Goal: Find specific page/section: Find specific page/section

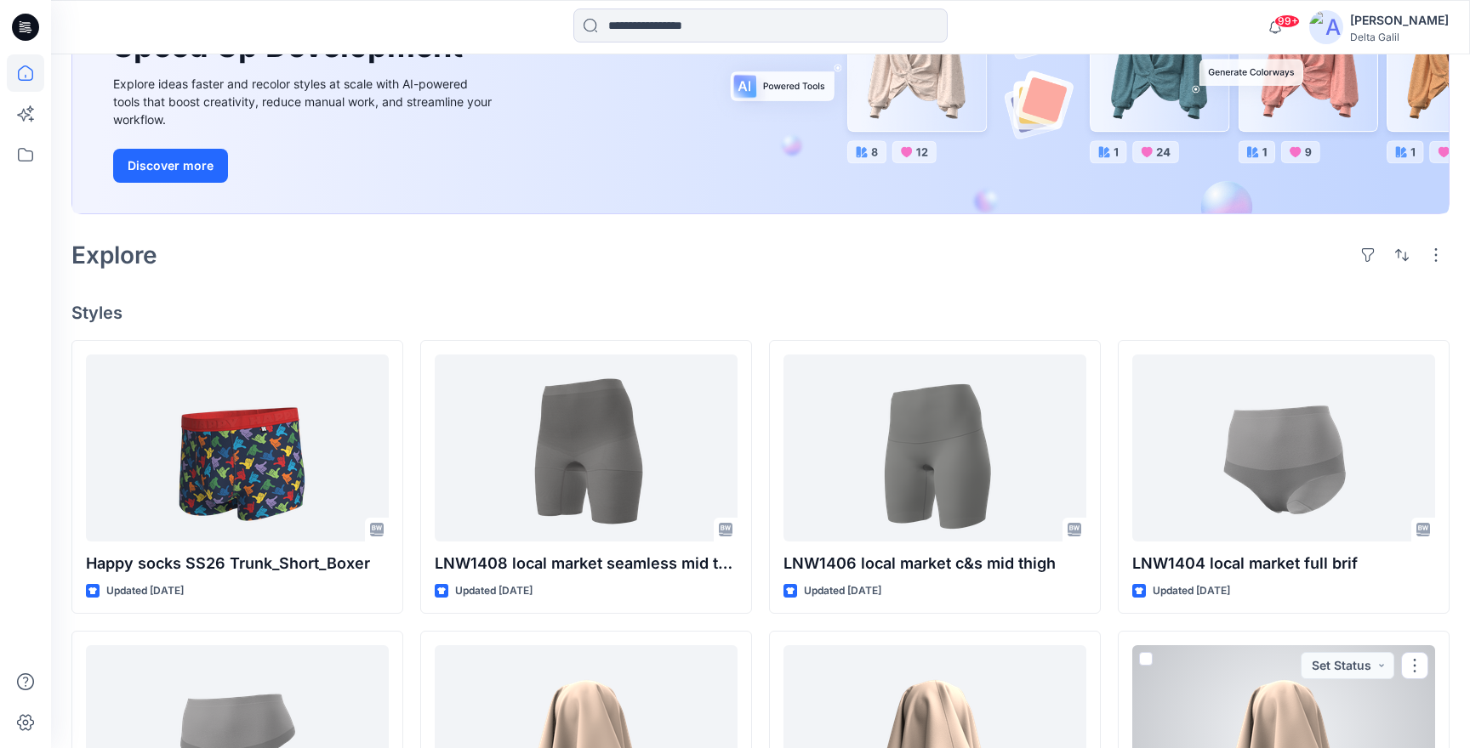
scroll to position [213, 0]
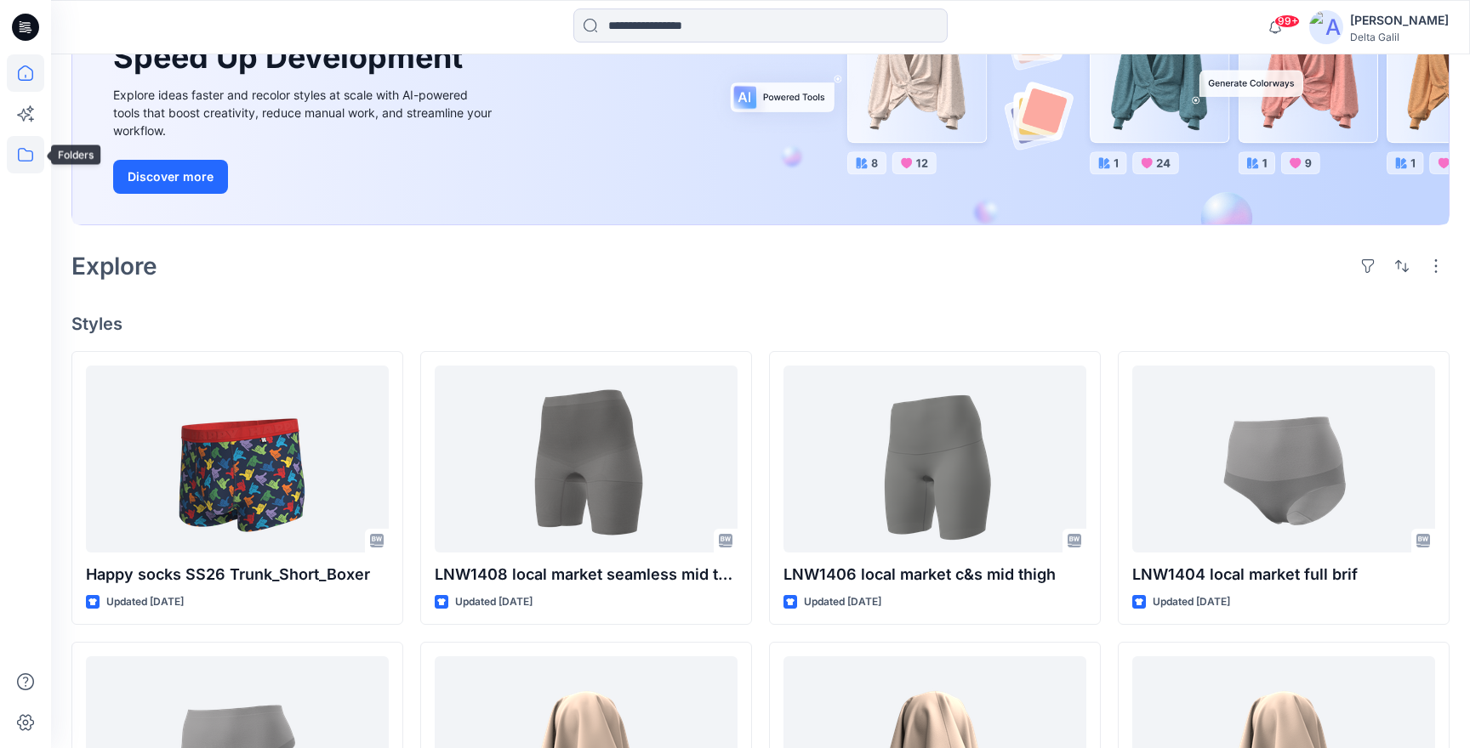
click at [20, 156] on icon at bounding box center [25, 154] width 37 height 37
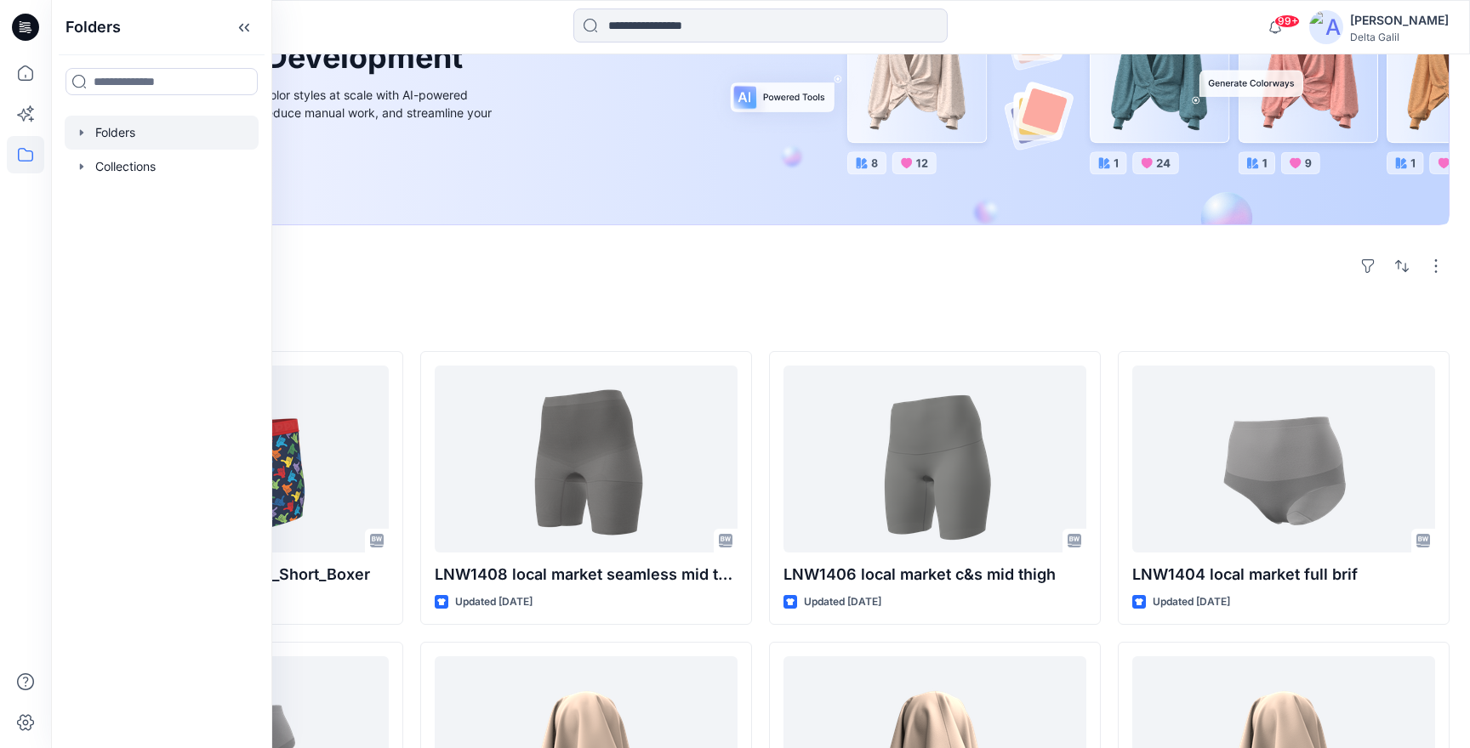
click at [197, 135] on div at bounding box center [162, 133] width 194 height 34
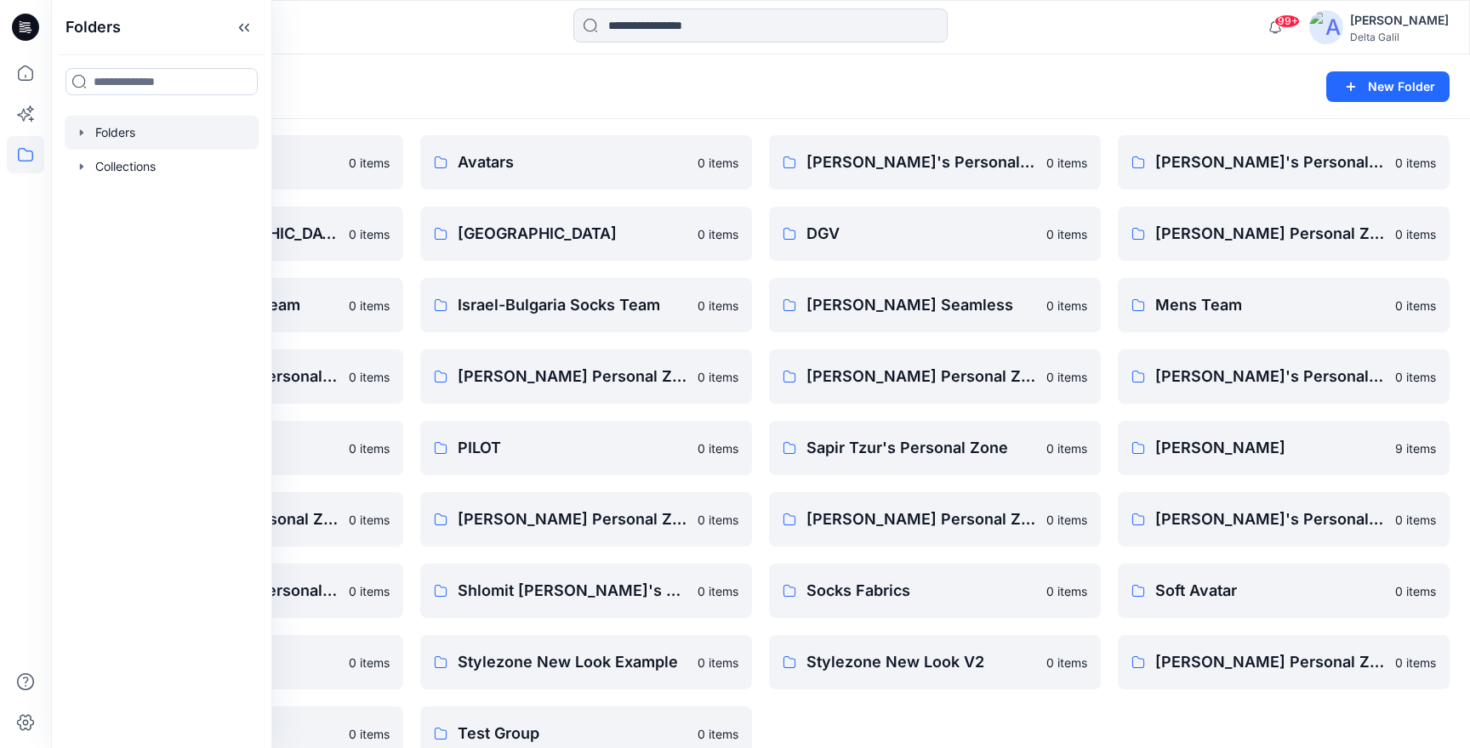
scroll to position [228, 0]
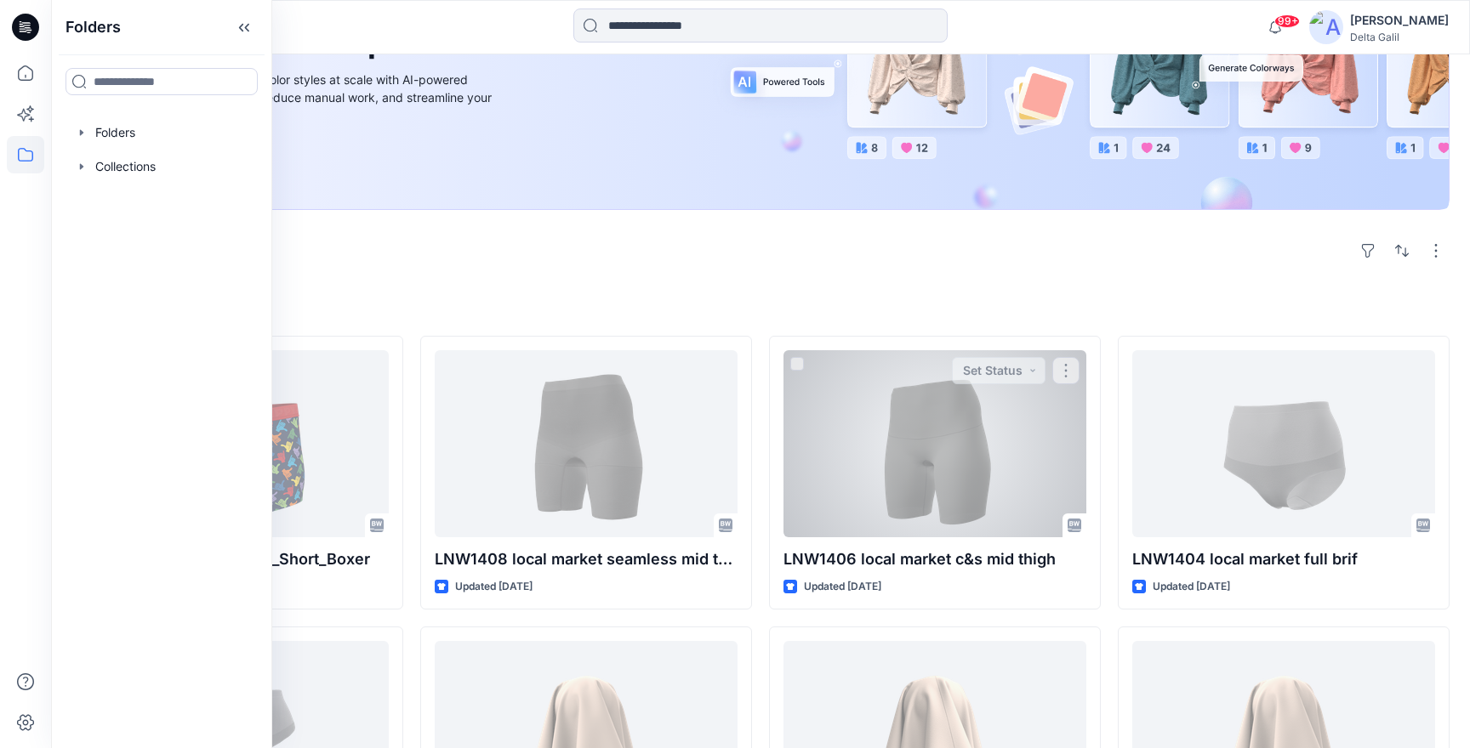
scroll to position [213, 0]
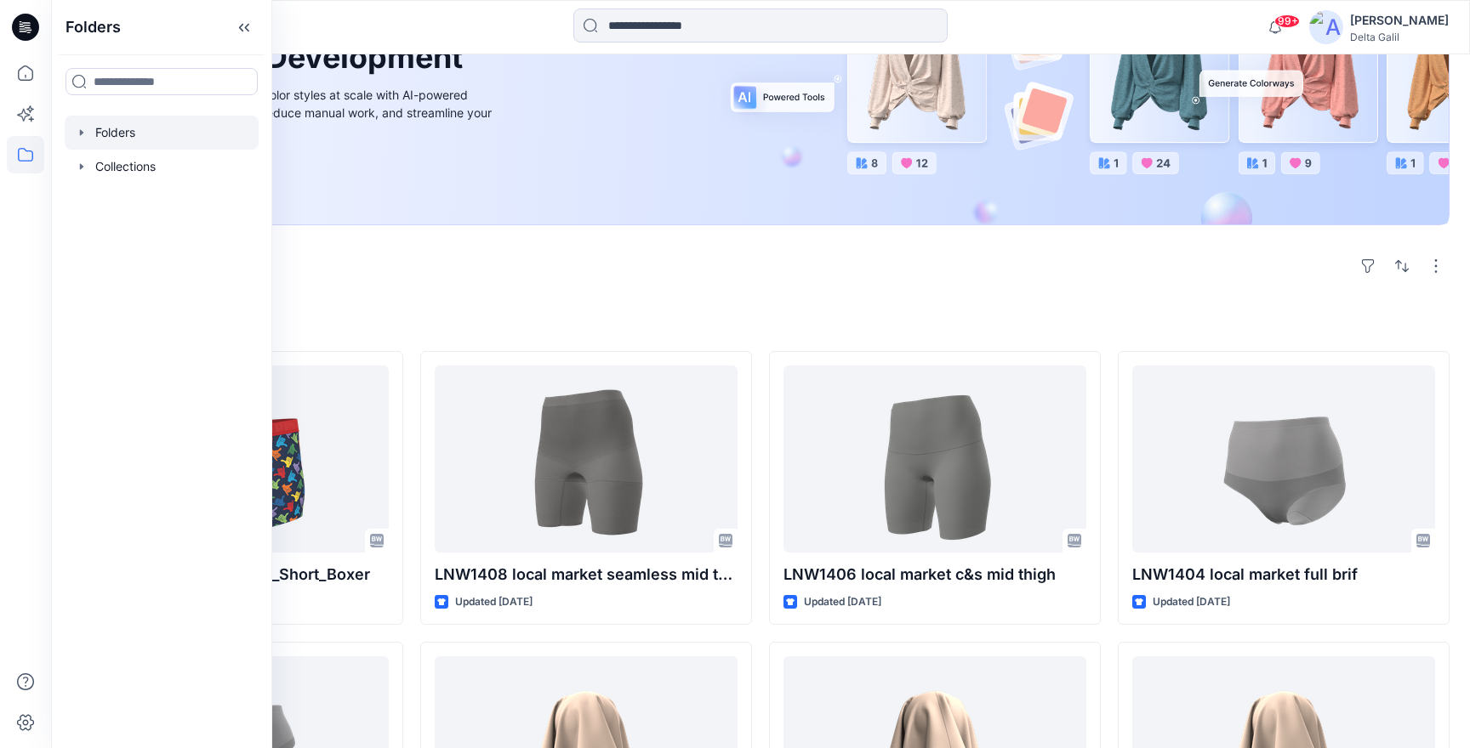
click at [175, 131] on div at bounding box center [162, 133] width 194 height 34
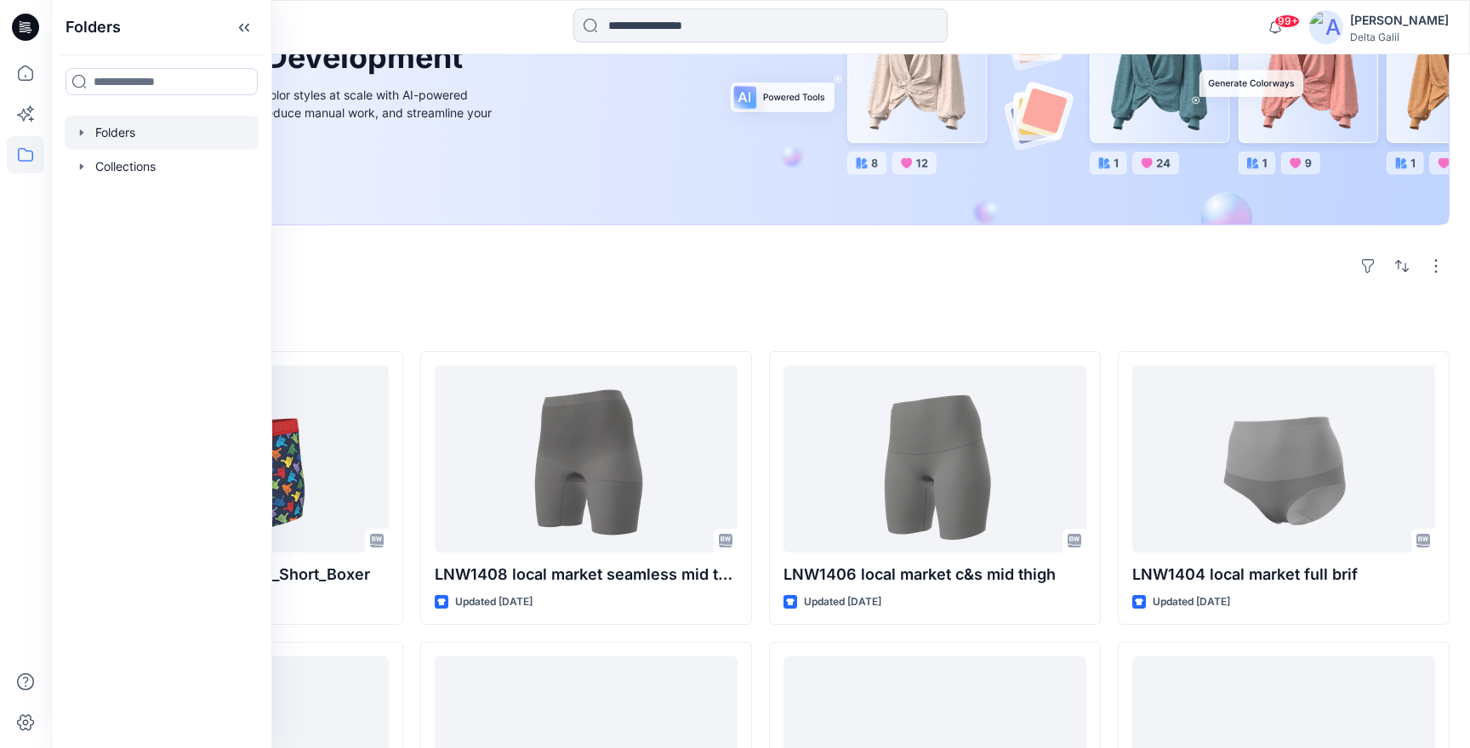
click at [98, 129] on div at bounding box center [162, 133] width 194 height 34
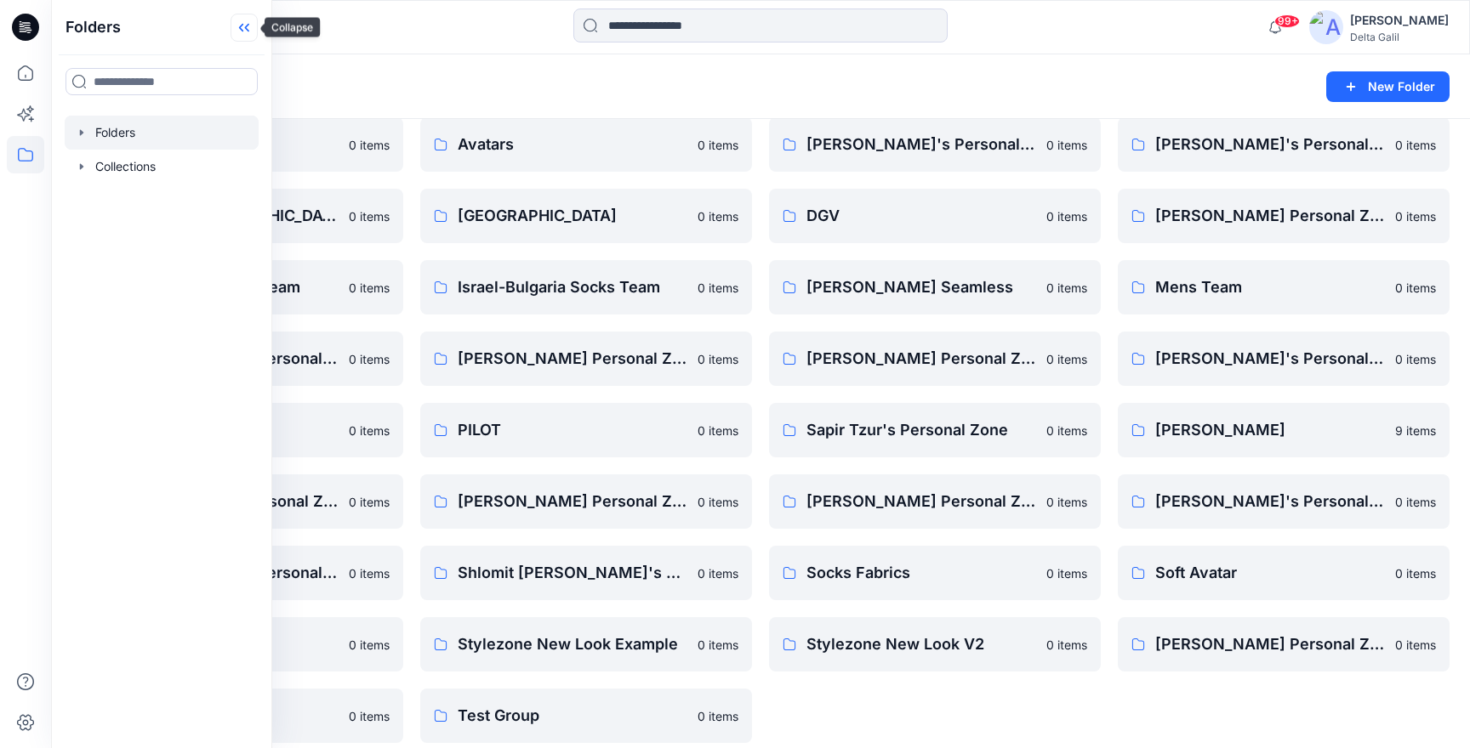
click at [253, 28] on icon at bounding box center [243, 28] width 27 height 28
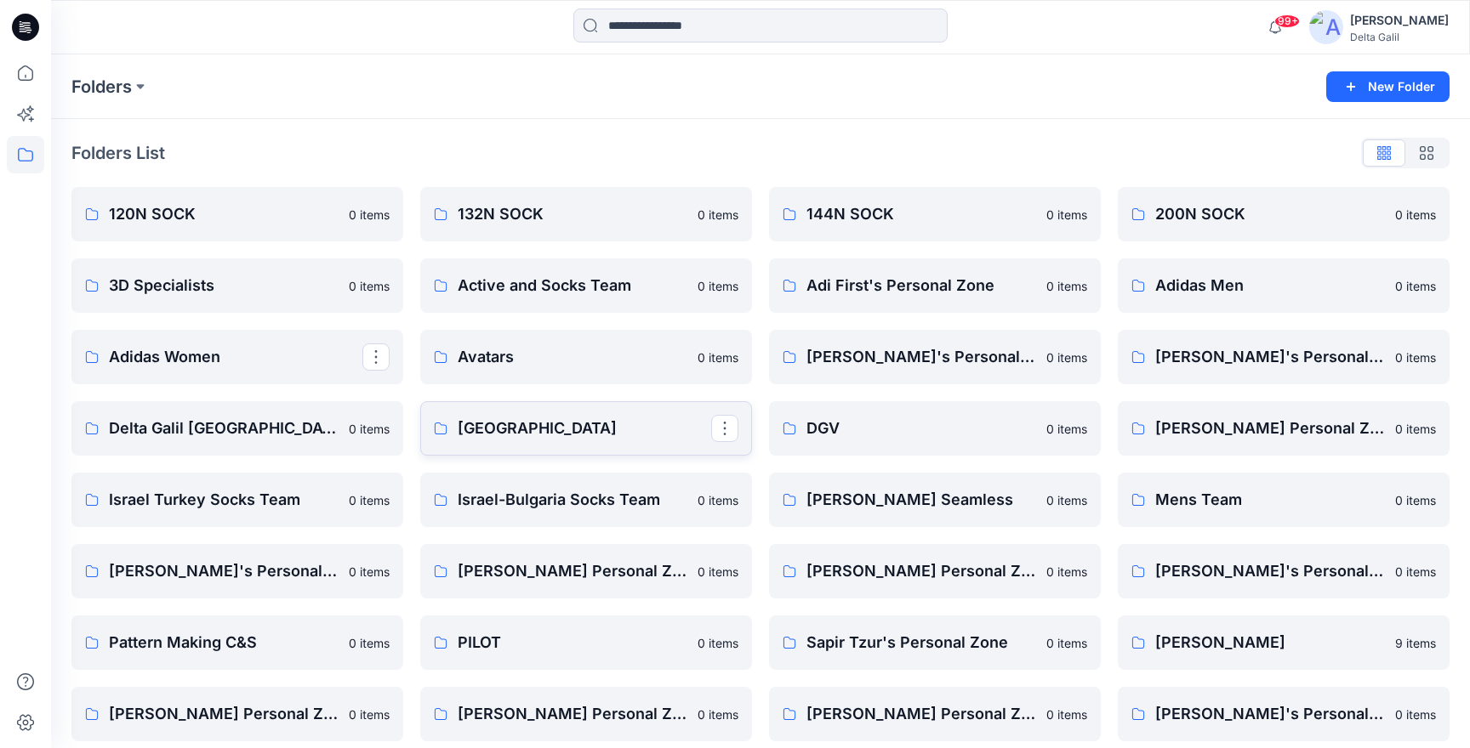
click at [562, 413] on link "[GEOGRAPHIC_DATA]" at bounding box center [586, 428] width 332 height 54
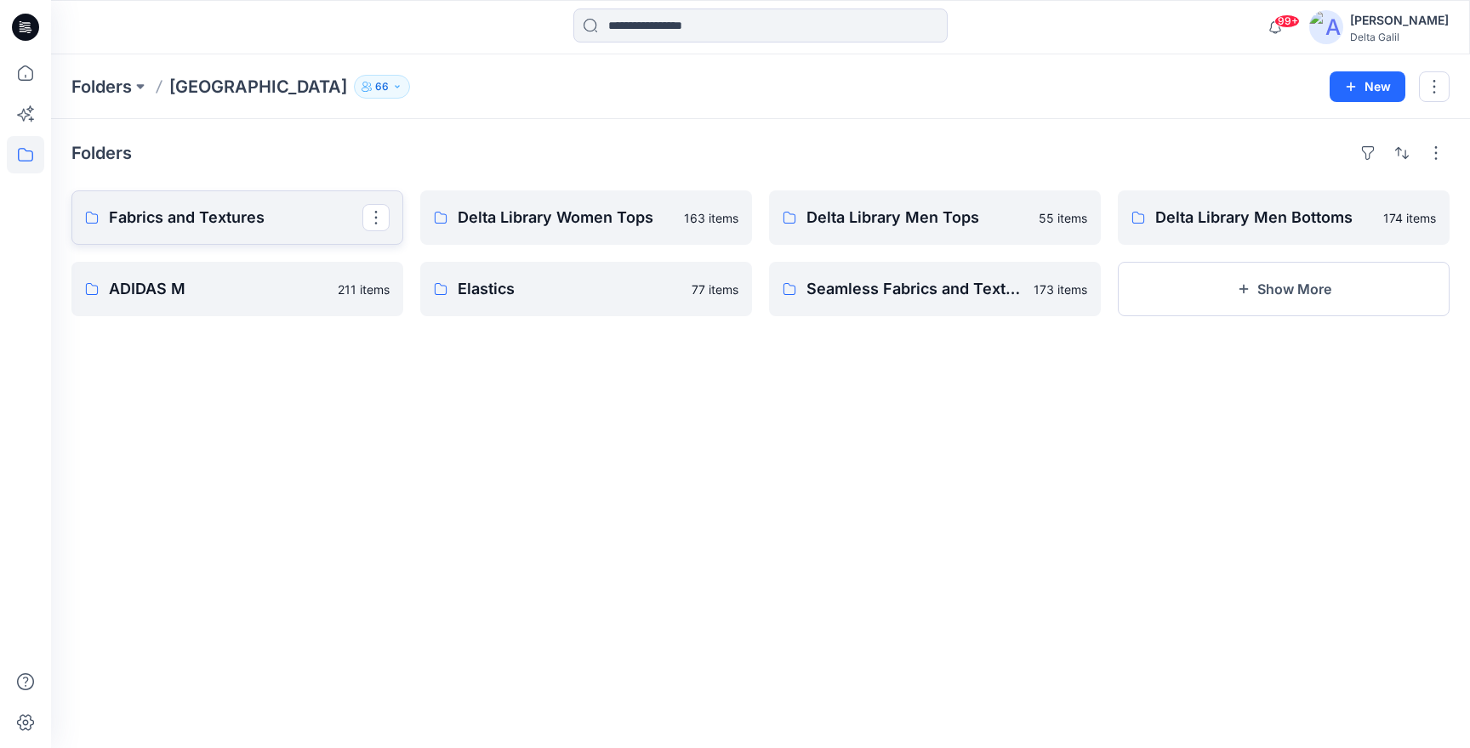
click at [246, 219] on p "Fabrics and Textures" at bounding box center [235, 218] width 253 height 24
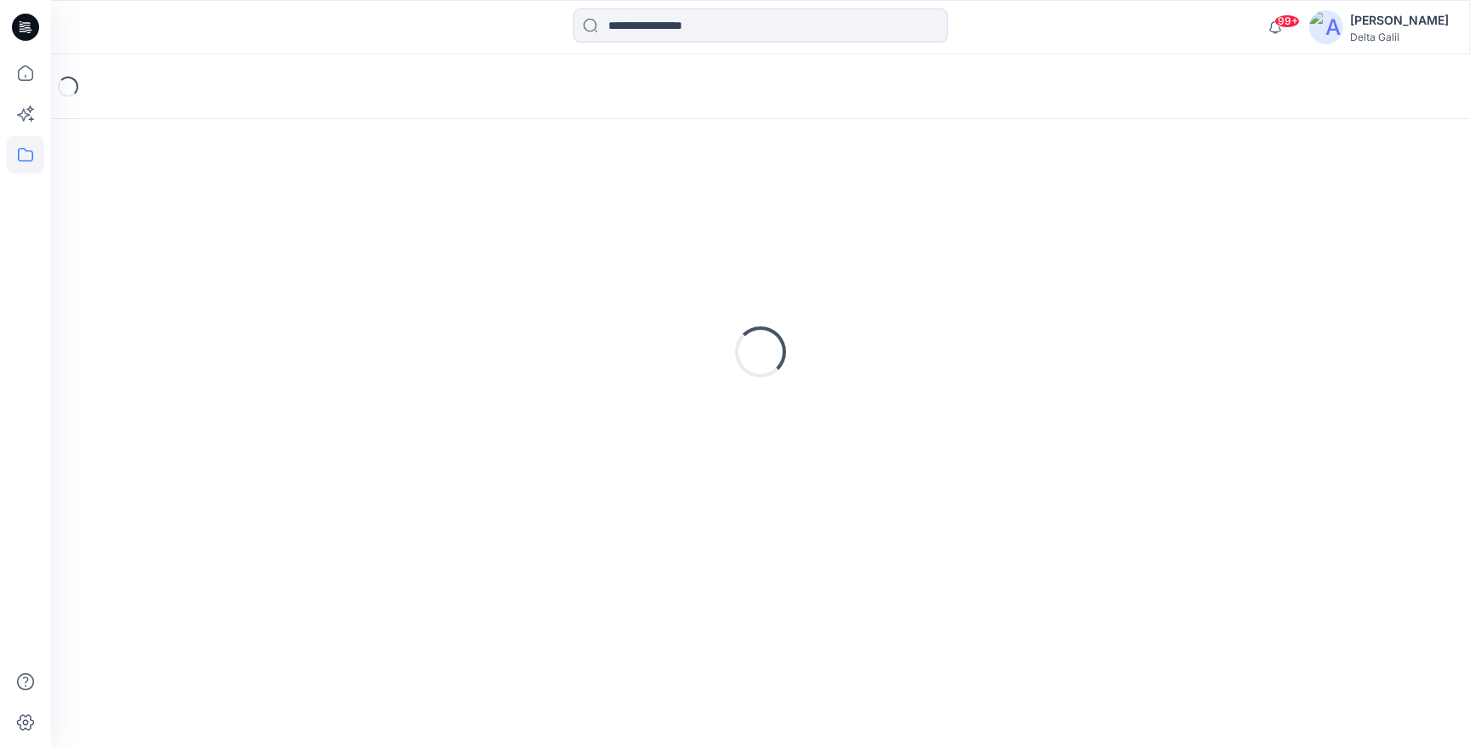
click at [246, 219] on div "Loading..." at bounding box center [760, 351] width 1378 height 425
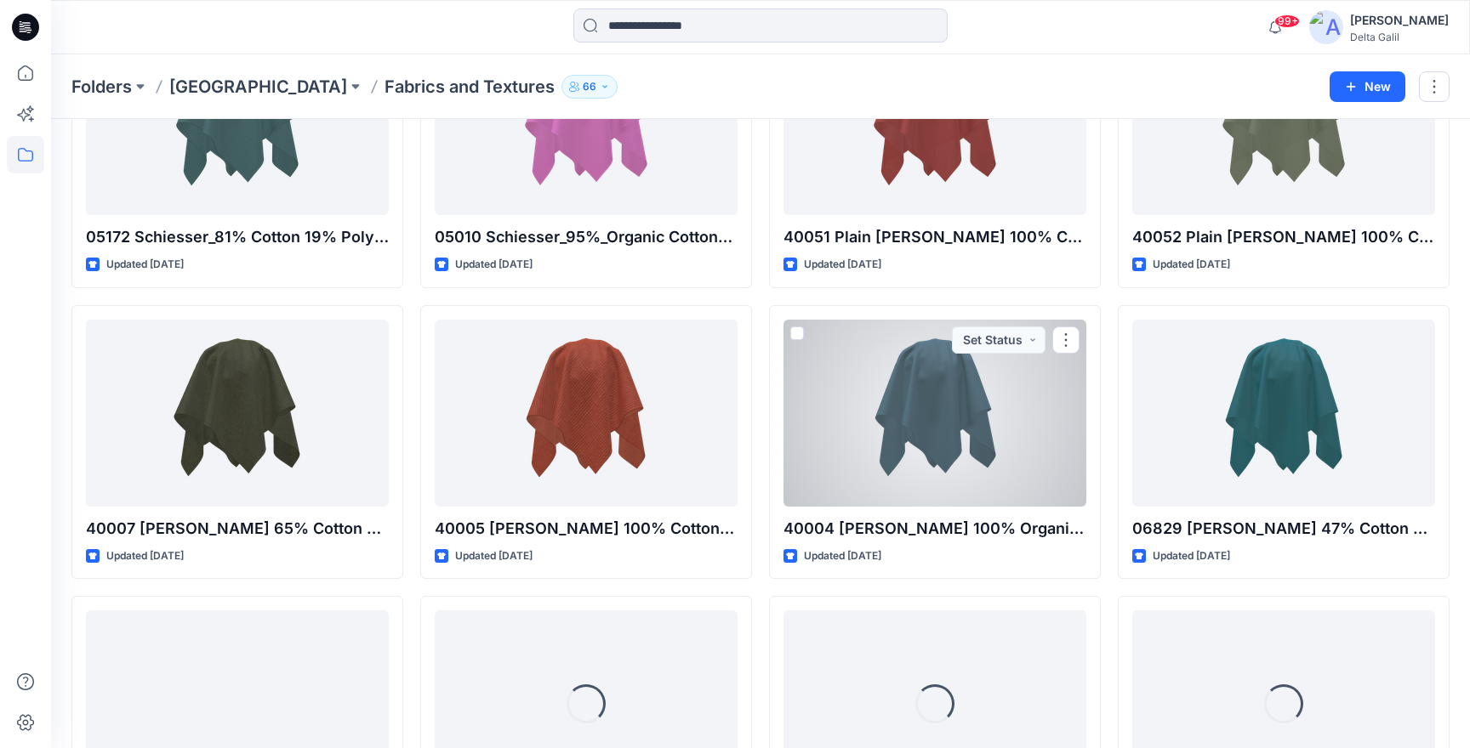
scroll to position [4857, 0]
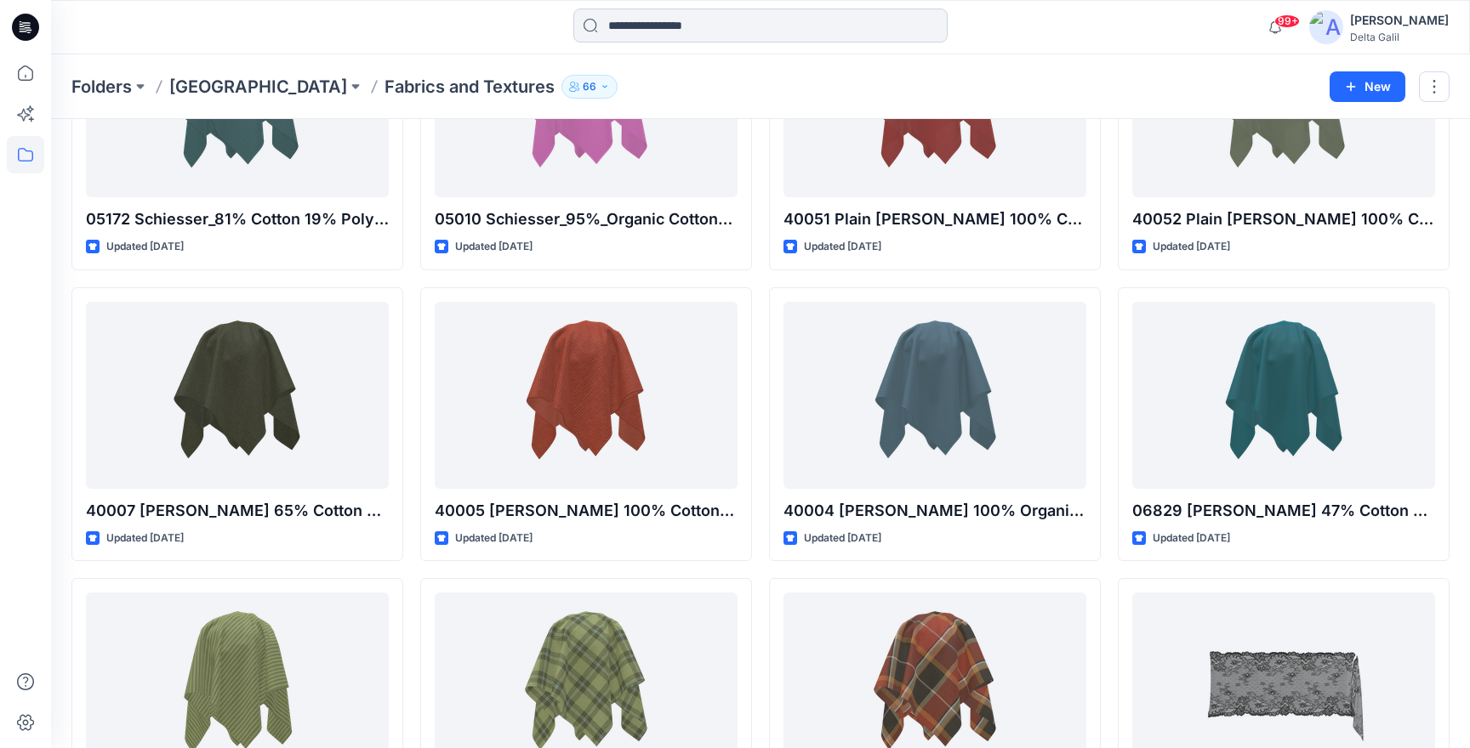
click at [686, 29] on input at bounding box center [760, 26] width 374 height 34
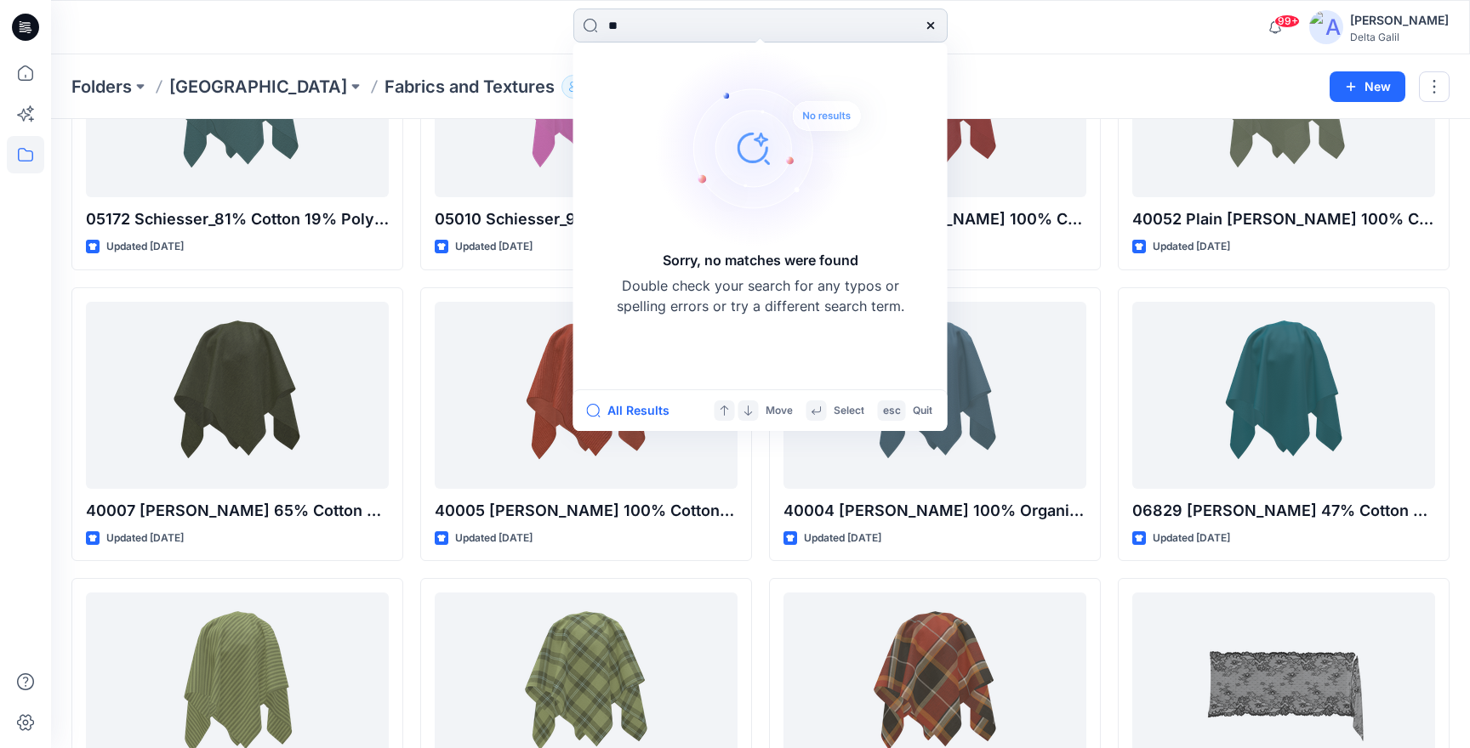
type input "*"
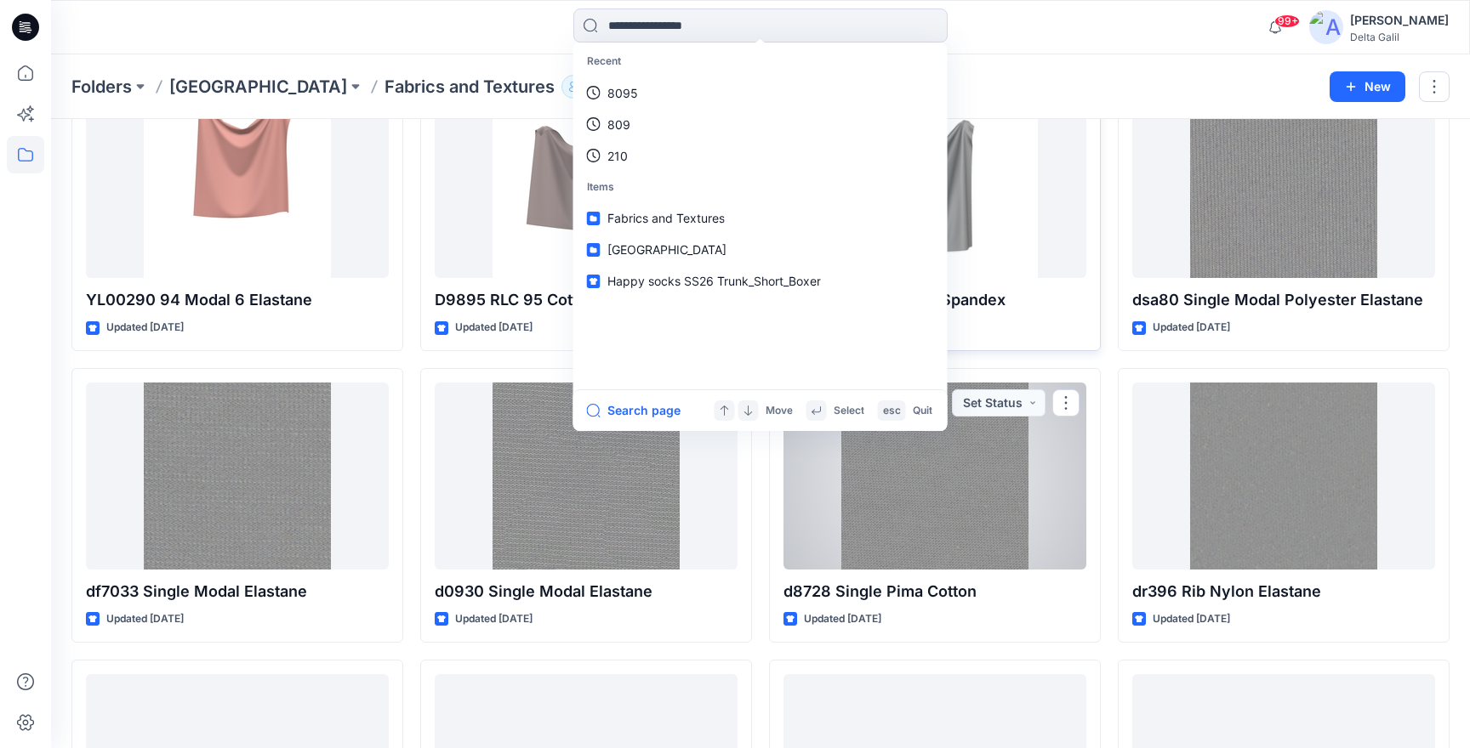
scroll to position [16217, 0]
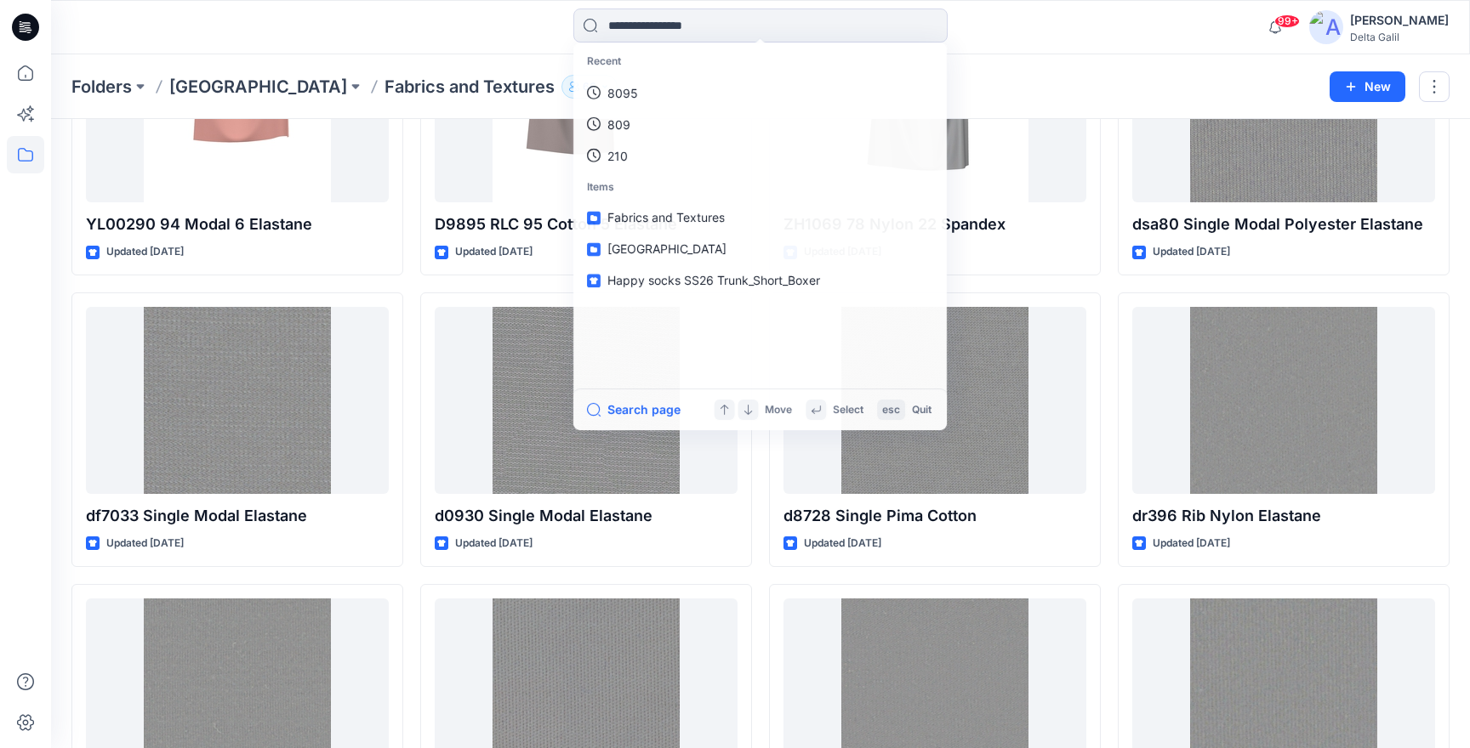
click at [1081, 41] on div "Recent 8095 809 210 Items Fabrics and Textures Delta Library Happy socks SS26 T…" at bounding box center [760, 27] width 709 height 37
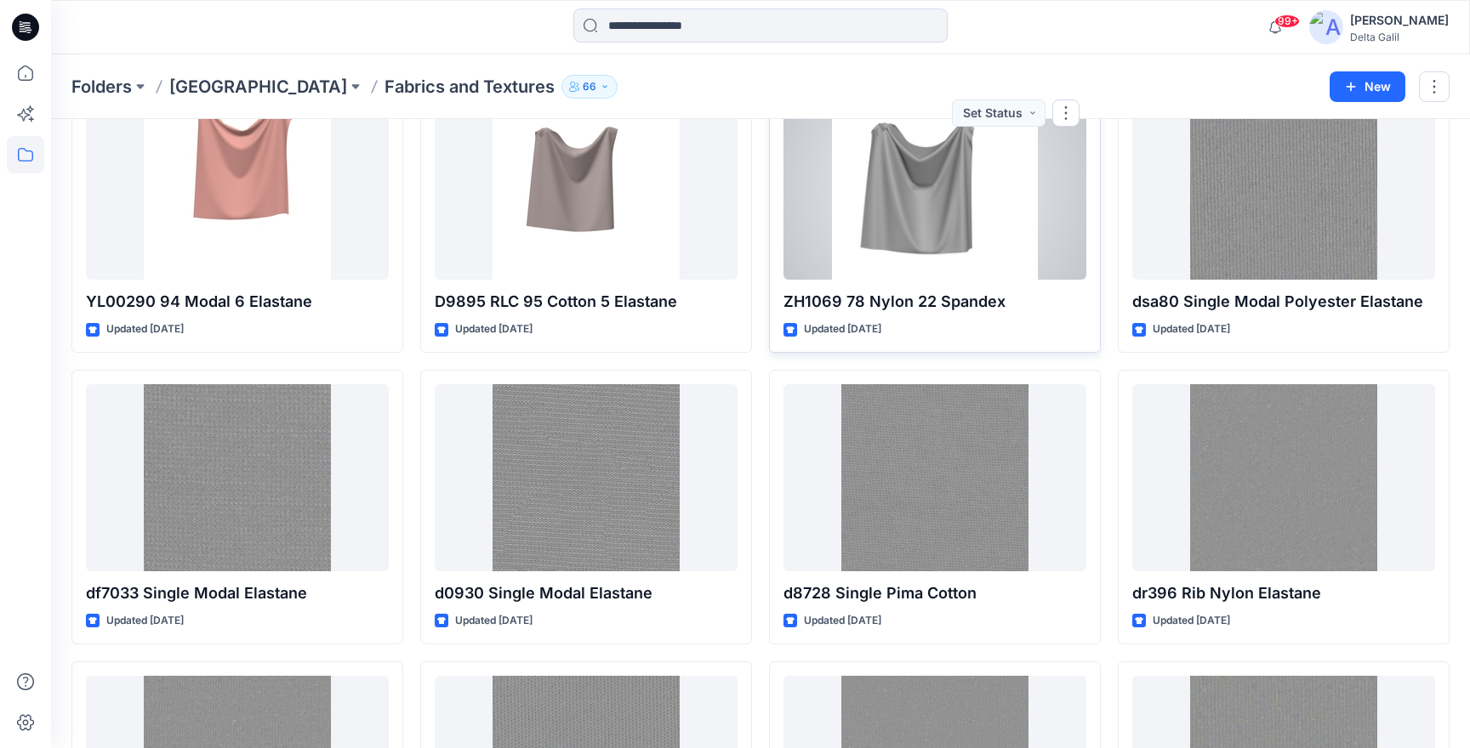
scroll to position [16149, 0]
